Goal: Communication & Community: Answer question/provide support

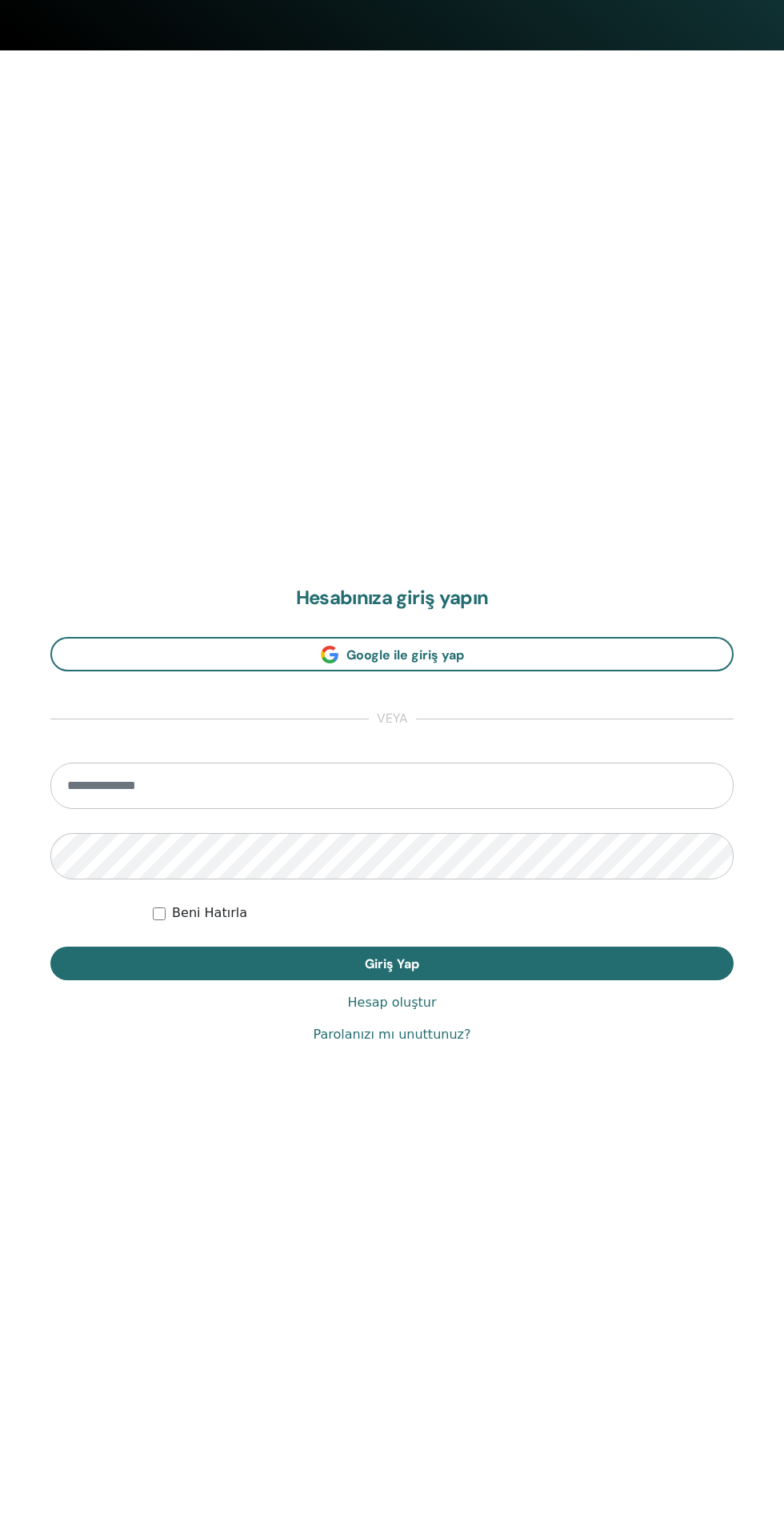
scroll to position [1530, 0]
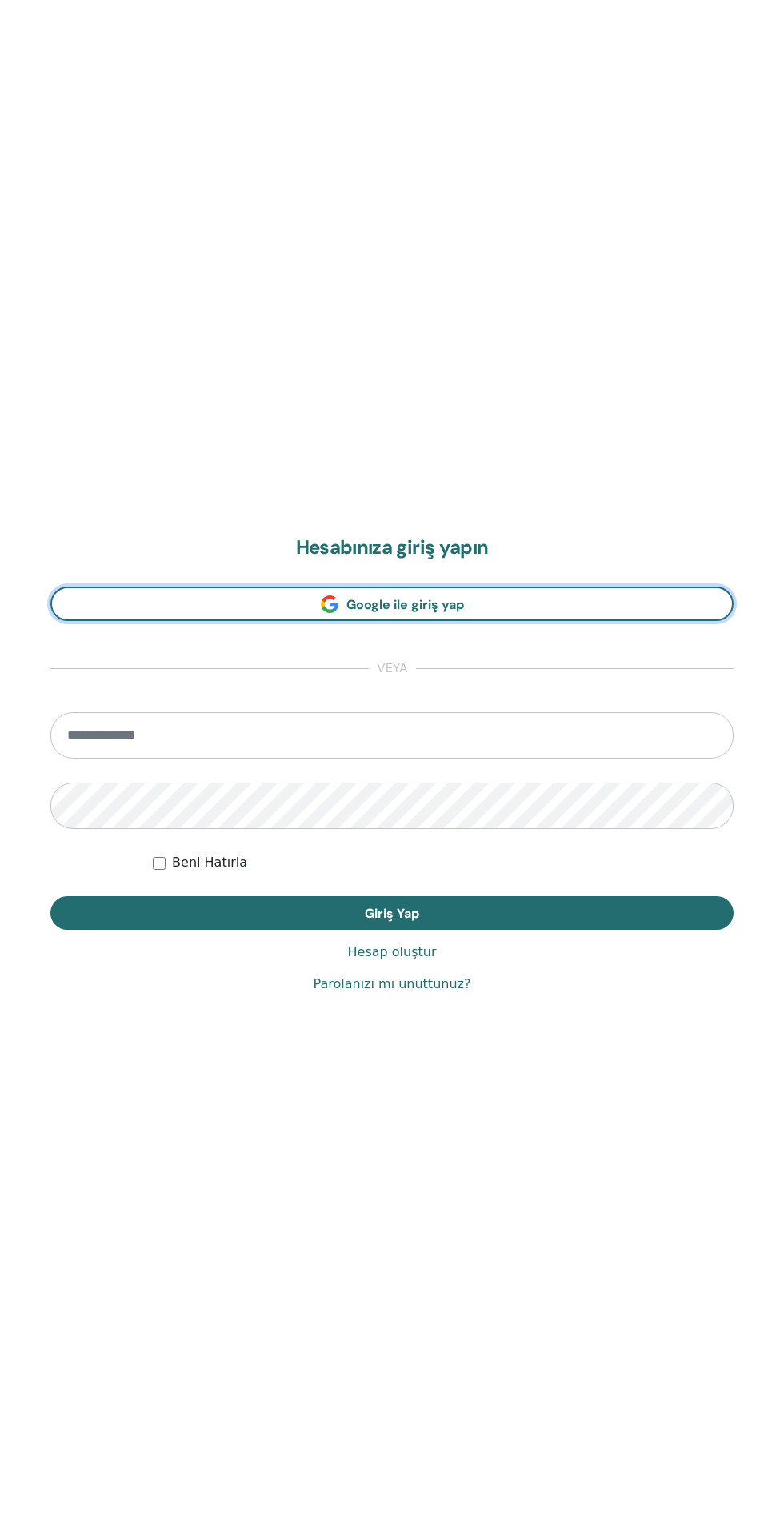
click at [465, 597] on link "Google ile giriş yap" at bounding box center [392, 604] width 683 height 34
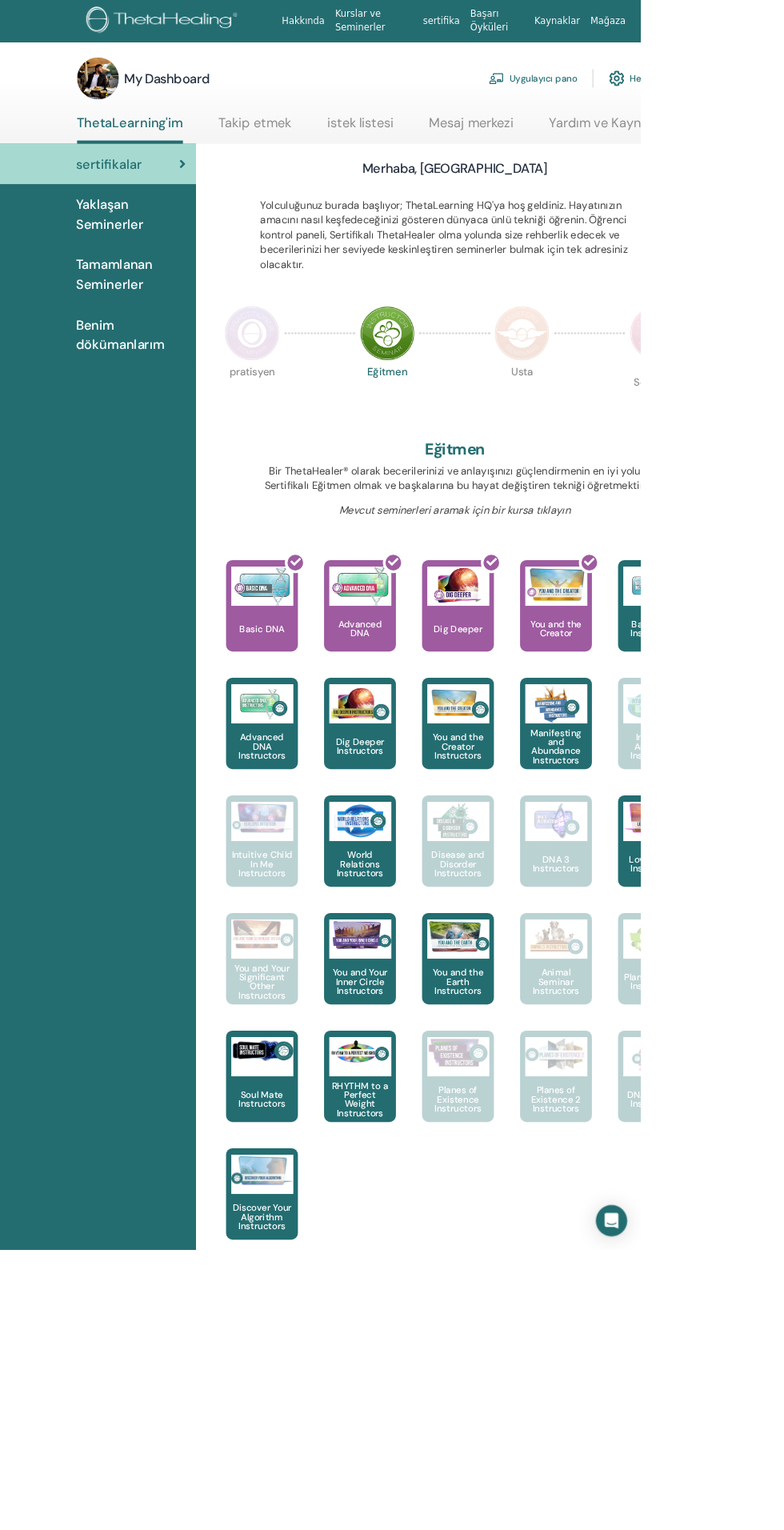
click at [575, 141] on link "Mesaj merkezi" at bounding box center [577, 157] width 103 height 31
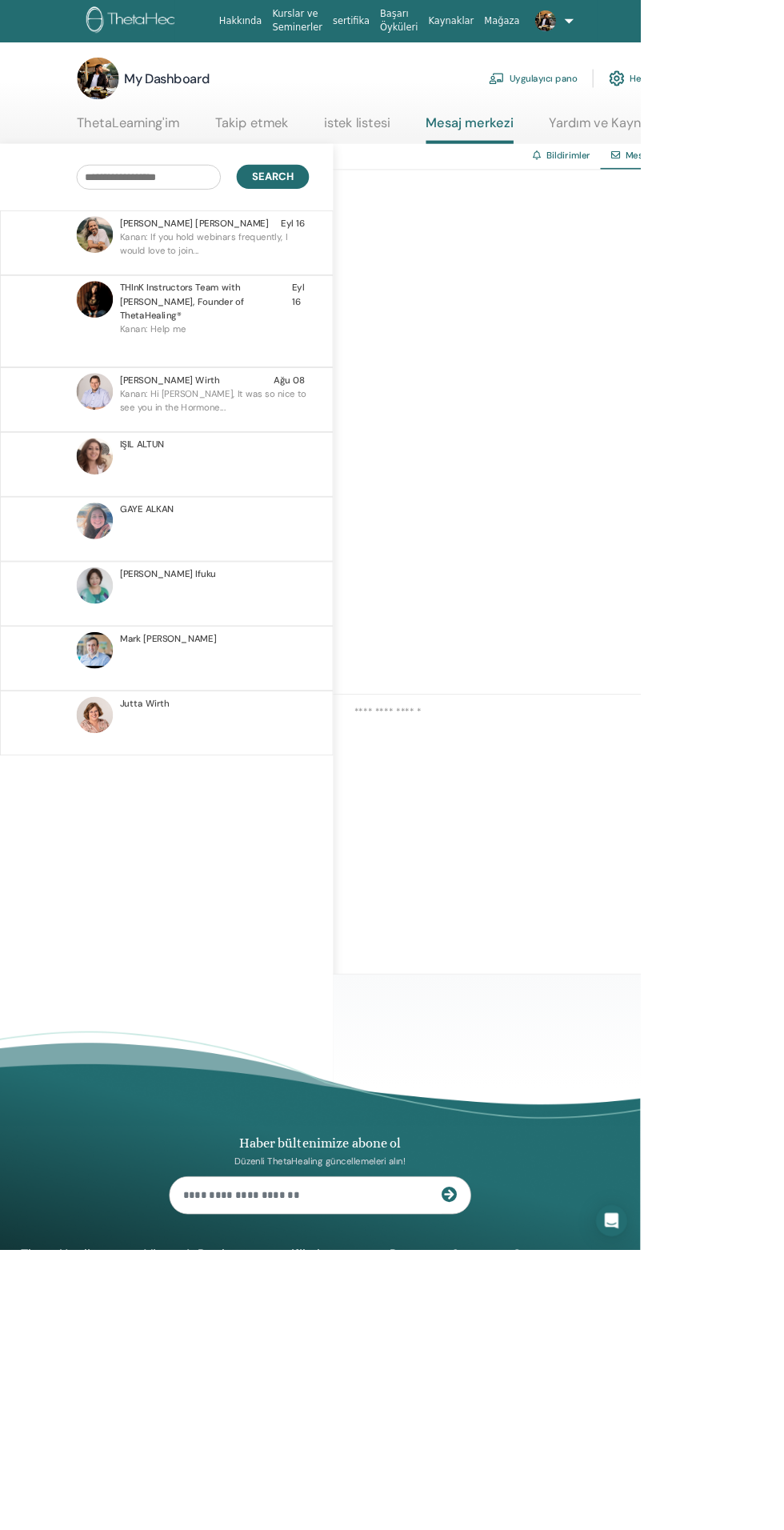
click at [302, 295] on p "Kanan: If you hold webinars frequently, I would love to join..." at bounding box center [262, 305] width 232 height 48
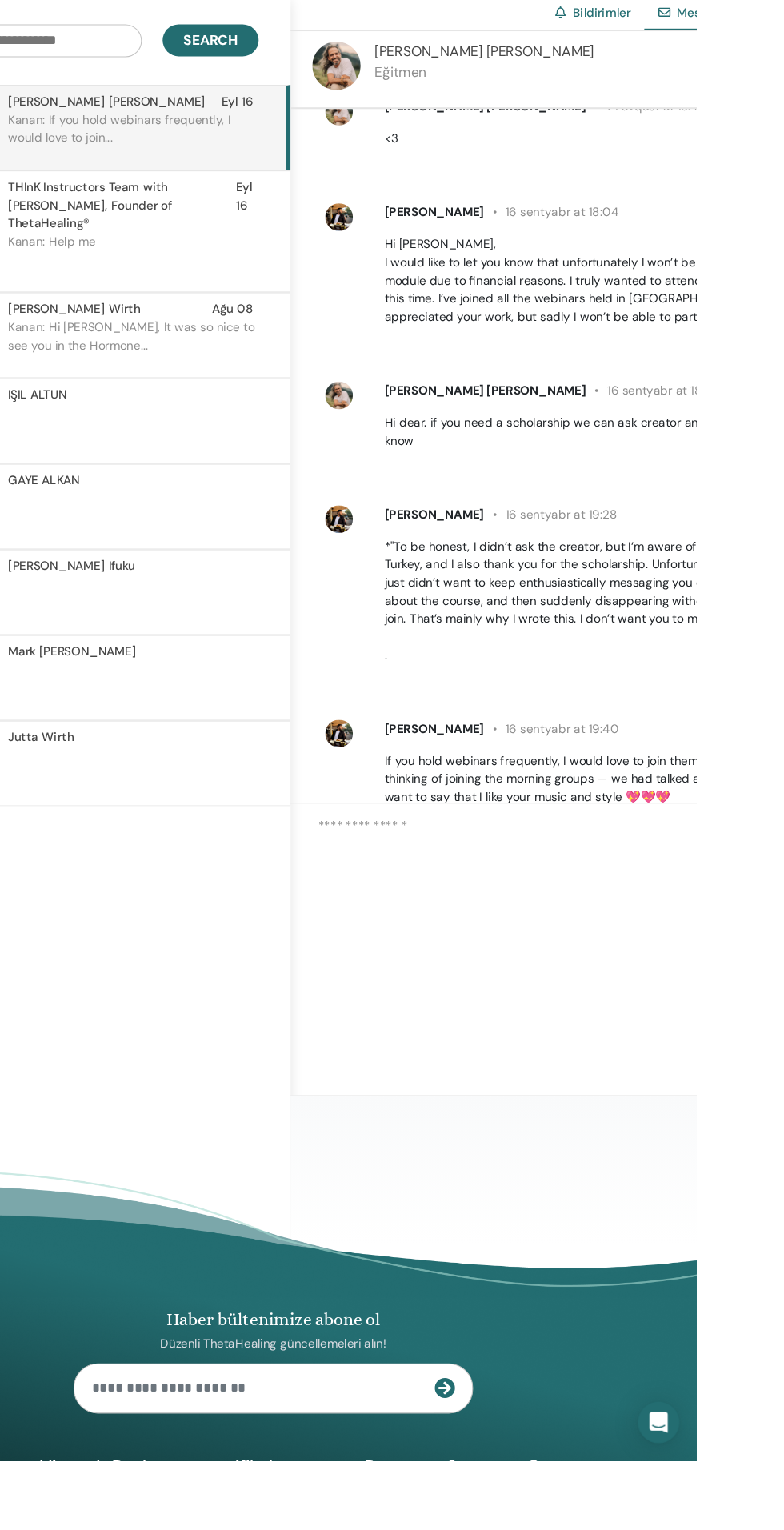
scroll to position [827, 0]
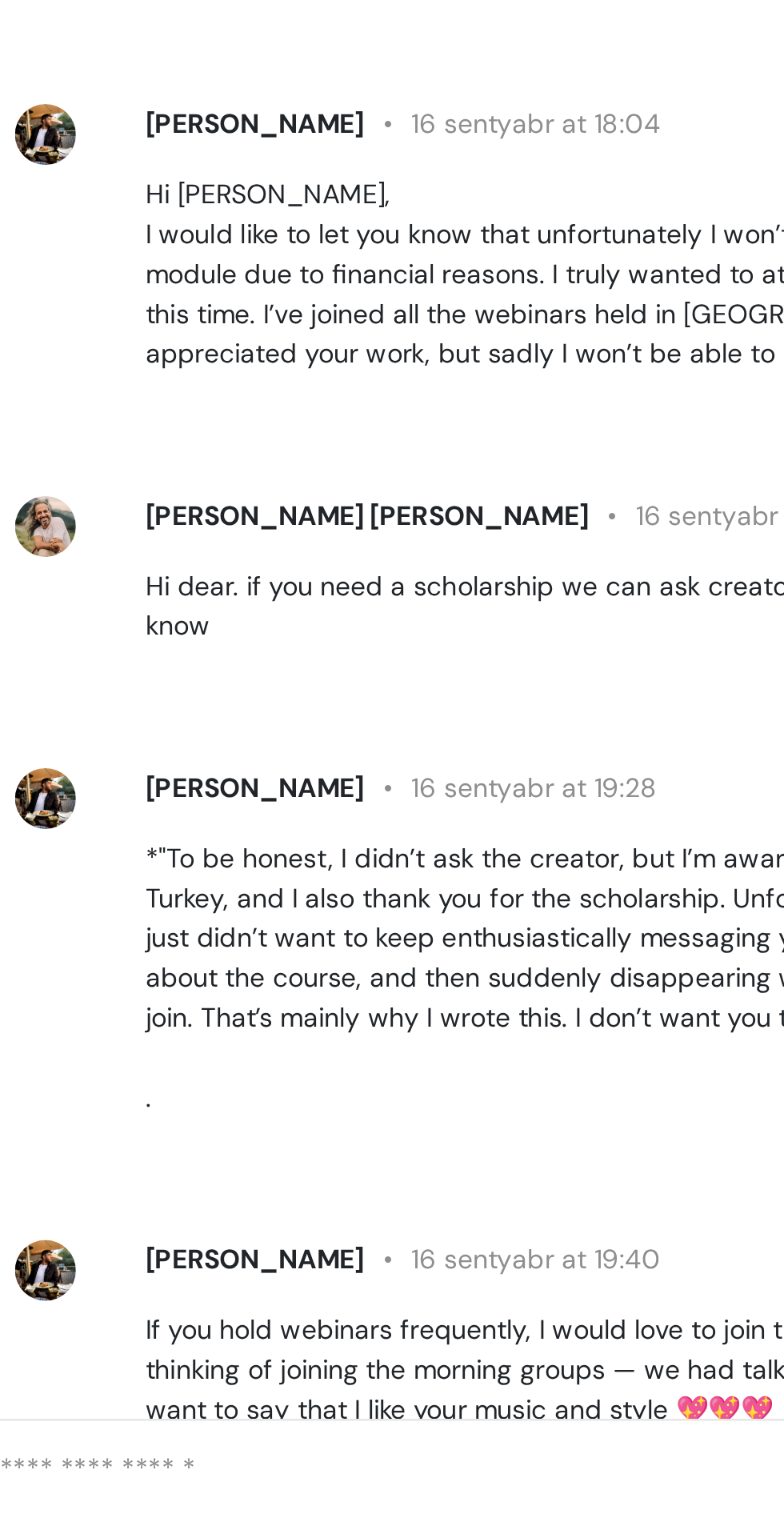
scroll to position [831, 0]
